Goal: Task Accomplishment & Management: Use online tool/utility

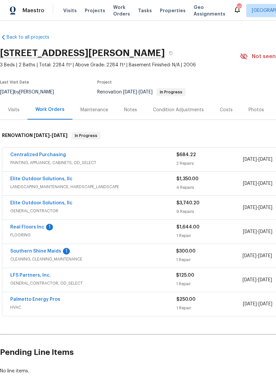
click at [26, 227] on link "Real Floors Inc" at bounding box center [27, 227] width 34 height 5
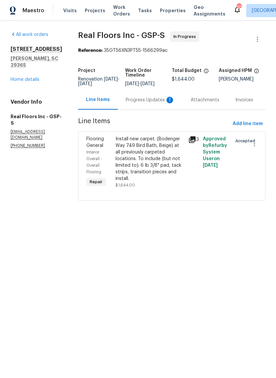
click at [158, 159] on div "Install new carpet. (Bodenger Way 749 Bird Bath, Beige) at all previously carpe…" at bounding box center [149, 159] width 69 height 46
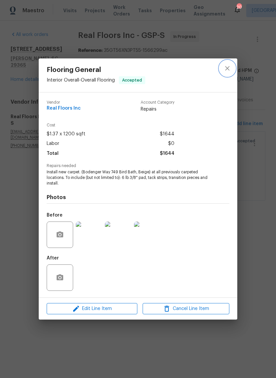
click at [229, 67] on icon "close" at bounding box center [227, 68] width 8 height 8
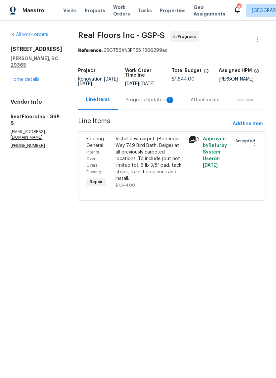
click at [161, 103] on div "Progress Updates 1" at bounding box center [150, 100] width 49 height 7
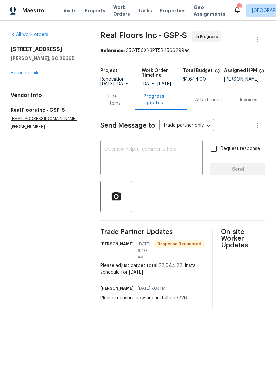
click at [117, 104] on div "Line Items" at bounding box center [117, 100] width 19 height 13
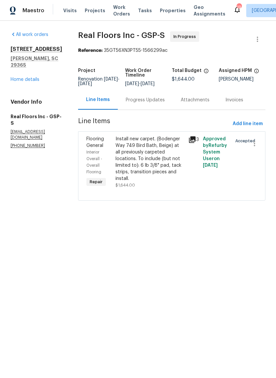
click at [141, 166] on div "Install new carpet. (Bodenger Way 749 Bird Bath, Beige) at all previously carpe…" at bounding box center [149, 159] width 69 height 46
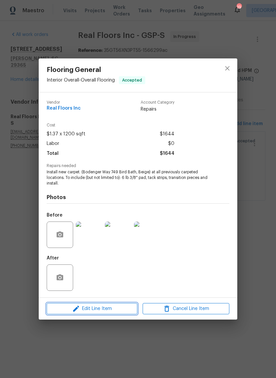
click at [80, 311] on icon "button" at bounding box center [76, 309] width 8 height 8
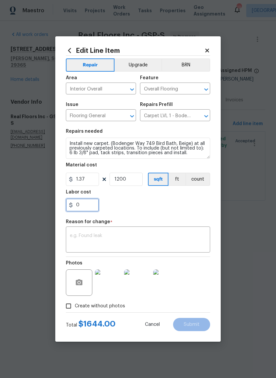
click at [86, 205] on input "0" at bounding box center [82, 205] width 33 height 13
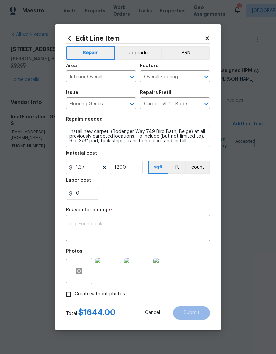
click at [86, 205] on div "Repair Upgrade BRN Area Interior Overall ​ Feature Overall Flooring ​ Issue Flo…" at bounding box center [138, 172] width 144 height 257
click at [82, 200] on input "0" at bounding box center [82, 192] width 33 height 13
type input "2044.22"
click at [130, 166] on input "1200" at bounding box center [125, 167] width 33 height 13
type input "0"
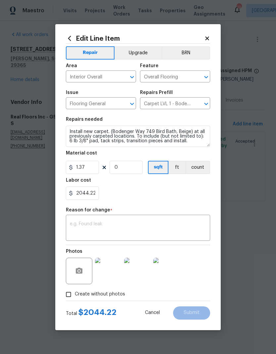
click at [195, 188] on div "2044.22" at bounding box center [138, 192] width 144 height 13
click at [175, 225] on textarea at bounding box center [138, 228] width 136 height 14
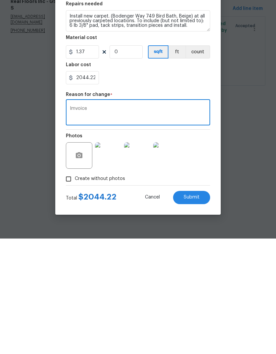
type textarea "Imvoice"
click at [198, 310] on span "Submit" at bounding box center [191, 312] width 16 height 5
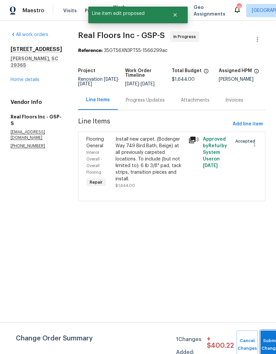
click at [268, 339] on button "Submit Changes" at bounding box center [270, 344] width 21 height 28
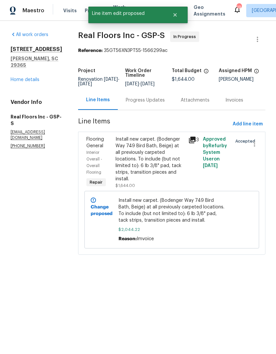
click at [156, 103] on div "Progress Updates" at bounding box center [145, 100] width 39 height 7
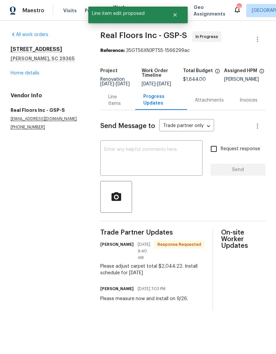
click at [165, 157] on textarea at bounding box center [151, 158] width 94 height 23
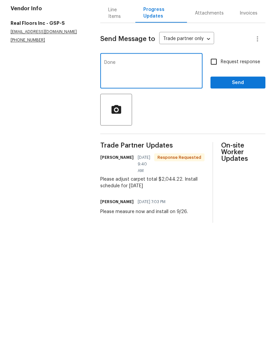
type textarea "Done"
click at [239, 164] on button "Send" at bounding box center [237, 170] width 55 height 12
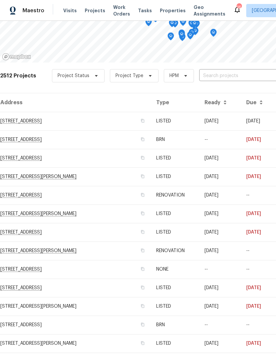
scroll to position [87, 0]
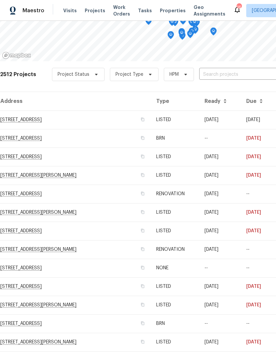
click at [229, 73] on input "text" at bounding box center [237, 74] width 76 height 10
type input "208 mas"
click at [231, 93] on li "208 Mason Rd, Boiling Springs, SC 29316" at bounding box center [225, 89] width 96 height 11
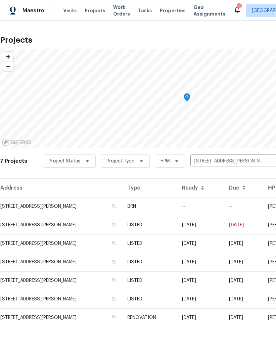
click at [33, 203] on td "208 Mason Rd, Boiling Springs, SC 29316" at bounding box center [61, 206] width 122 height 19
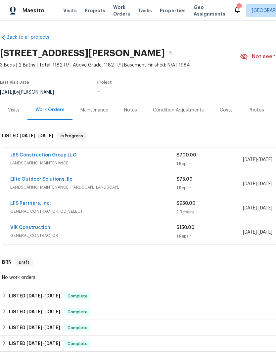
click at [27, 155] on link "JBS Construction Group LLC" at bounding box center [43, 155] width 66 height 5
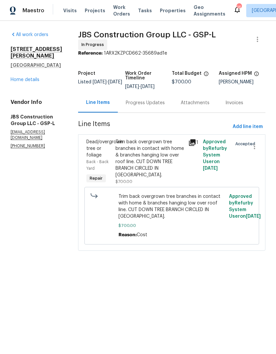
click at [171, 161] on div "Trim back overgrown tree branches in contact with home & branches hanging low o…" at bounding box center [149, 158] width 69 height 40
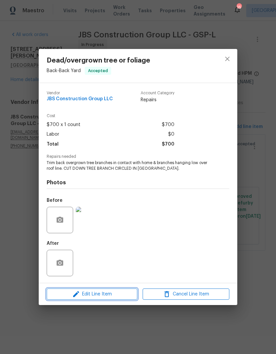
click at [121, 293] on span "Edit Line Item" at bounding box center [92, 294] width 87 height 8
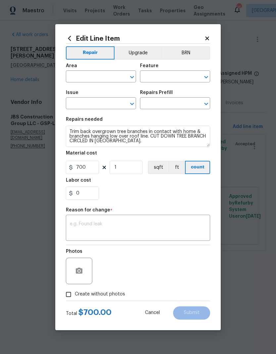
type input "Back"
type input "Back Yard"
type input "Dead/overgrown tree or foliage"
type input "Trim tree branches $100.00"
click at [208, 35] on icon at bounding box center [207, 38] width 6 height 6
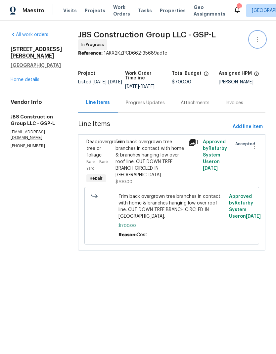
click at [256, 41] on icon "button" at bounding box center [257, 39] width 8 height 8
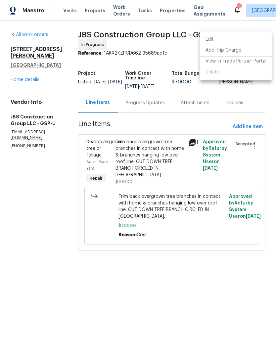
click at [239, 51] on li "Add Trip Charge" at bounding box center [235, 50] width 71 height 11
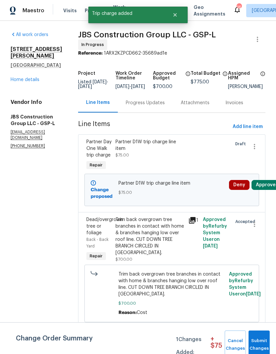
click at [272, 190] on button "Approve" at bounding box center [265, 185] width 28 height 10
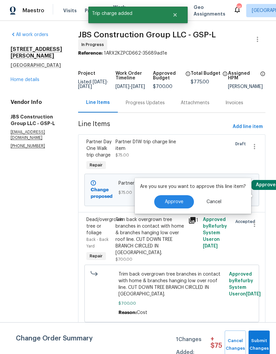
click at [176, 202] on span "Approve" at bounding box center [174, 201] width 19 height 5
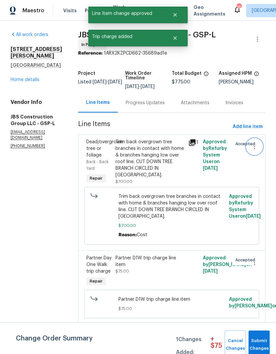
click at [255, 150] on icon "button" at bounding box center [254, 146] width 8 height 8
click at [259, 152] on li "Cancel" at bounding box center [257, 150] width 25 height 11
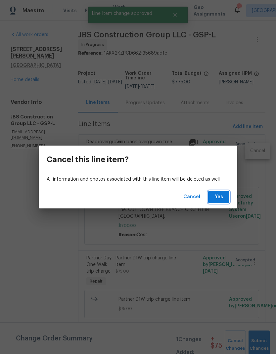
click at [215, 198] on span "Yes" at bounding box center [218, 197] width 11 height 8
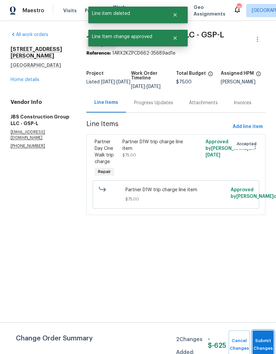
click at [264, 342] on button "Submit Changes" at bounding box center [262, 344] width 21 height 28
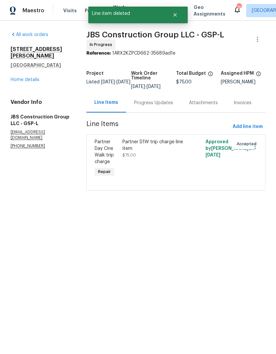
click at [158, 104] on div "Progress Updates" at bounding box center [153, 102] width 39 height 7
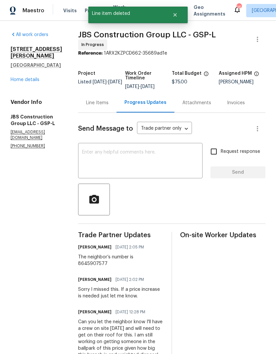
click at [157, 156] on textarea at bounding box center [140, 161] width 116 height 23
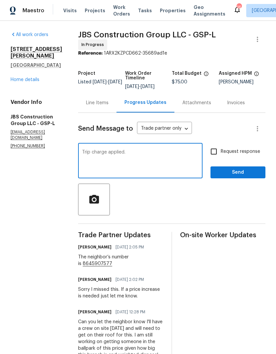
type textarea "Trip charge applied."
click at [212, 158] on input "Request response" at bounding box center [214, 151] width 14 height 14
checkbox input "true"
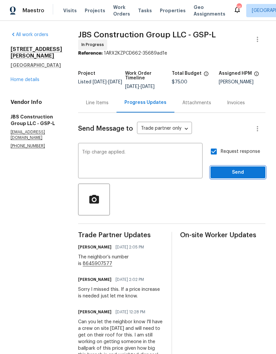
click at [237, 173] on span "Send" at bounding box center [238, 172] width 44 height 8
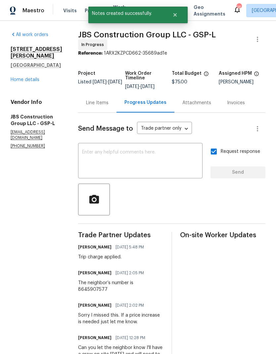
click at [18, 77] on link "Home details" at bounding box center [25, 79] width 29 height 5
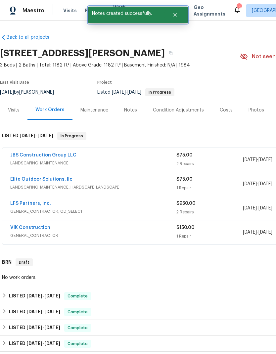
click at [178, 14] on button "Close" at bounding box center [175, 14] width 22 height 13
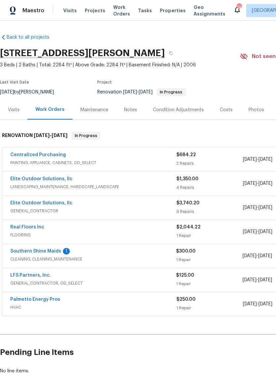
click at [33, 277] on link "LFS Partners, Inc." at bounding box center [30, 275] width 41 height 5
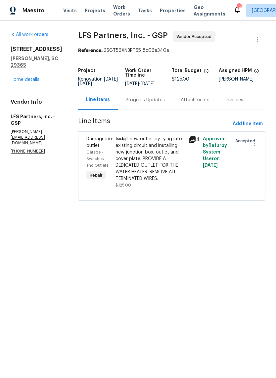
click at [125, 157] on div "Install new outlet by tying into existing circuit and installing new junction b…" at bounding box center [149, 159] width 69 height 46
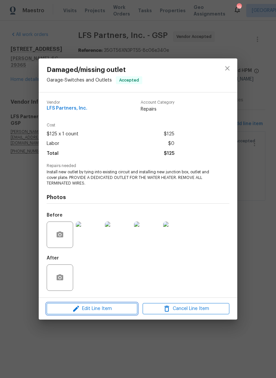
click at [115, 310] on span "Edit Line Item" at bounding box center [92, 309] width 87 height 8
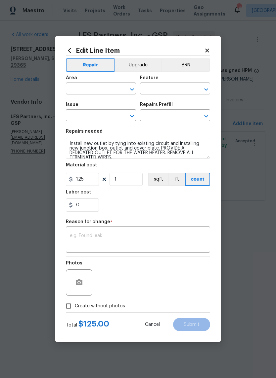
type input "Garage"
type input "Switches and Outlets"
type input "Damaged/missing outlet"
type input "Add new electrical outlet and junction box. $125.00"
click at [84, 182] on input "125" at bounding box center [82, 179] width 33 height 13
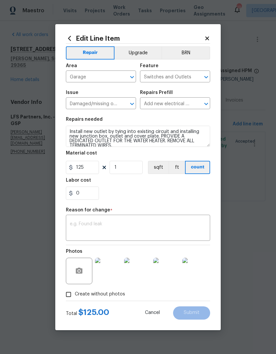
click at [84, 182] on h5 "Labor cost" at bounding box center [78, 180] width 25 height 5
click at [85, 180] on h5 "Labor cost" at bounding box center [78, 180] width 25 height 5
click at [85, 179] on h5 "Labor cost" at bounding box center [78, 180] width 25 height 5
click at [84, 169] on input "125" at bounding box center [82, 167] width 33 height 13
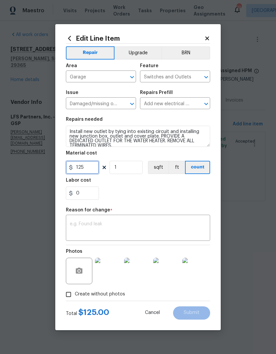
click at [86, 167] on input "125" at bounding box center [82, 167] width 33 height 13
click at [87, 166] on input "125" at bounding box center [82, 167] width 33 height 13
type input "1500"
click at [170, 197] on div "0" at bounding box center [138, 192] width 144 height 13
click at [144, 227] on textarea at bounding box center [138, 228] width 136 height 14
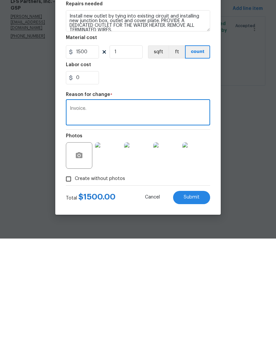
type textarea "Invoice."
click at [187, 310] on span "Submit" at bounding box center [191, 312] width 16 height 5
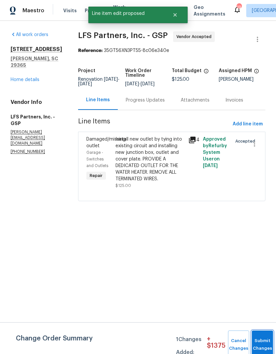
click at [262, 343] on button "Submit Changes" at bounding box center [262, 344] width 21 height 28
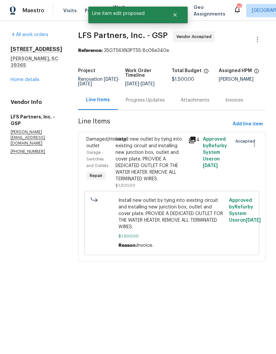
click at [21, 81] on link "Home details" at bounding box center [25, 79] width 29 height 5
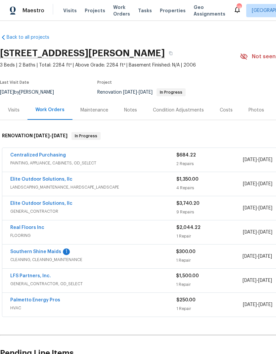
click at [135, 108] on div "Notes" at bounding box center [130, 110] width 13 height 7
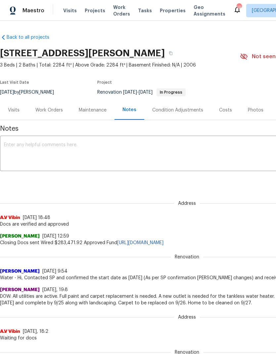
click at [227, 107] on div "Costs" at bounding box center [225, 110] width 13 height 7
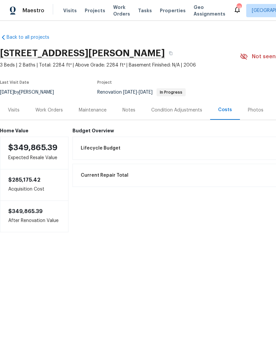
click at [39, 111] on div "Work Orders" at bounding box center [48, 110] width 27 height 7
